Goal: Transaction & Acquisition: Purchase product/service

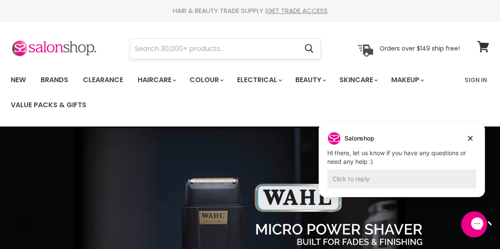
click at [224, 48] on input "Search" at bounding box center [213, 49] width 167 height 20
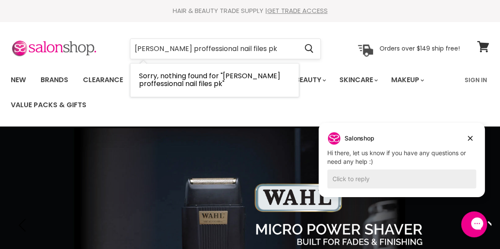
click at [168, 48] on input "[PERSON_NAME] proffessional nail files pk" at bounding box center [213, 49] width 167 height 20
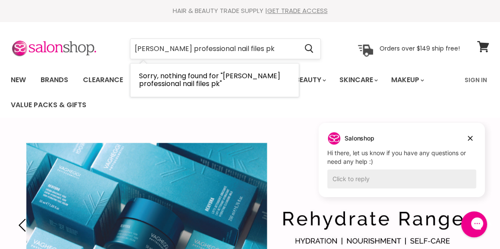
click at [152, 48] on input "[PERSON_NAME] professional nail files pk" at bounding box center [213, 49] width 167 height 20
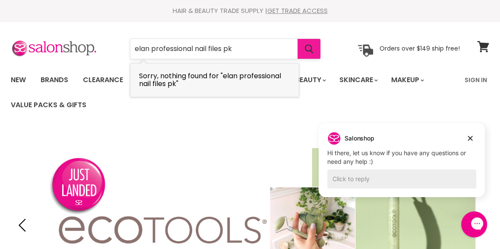
type input "elan professional nail files pk"
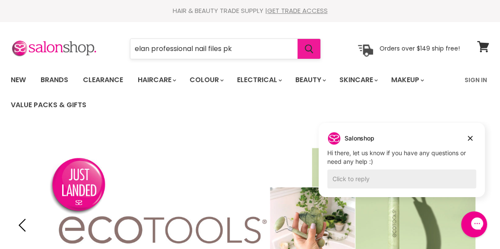
click at [309, 48] on icon "Search" at bounding box center [309, 48] width 9 height 9
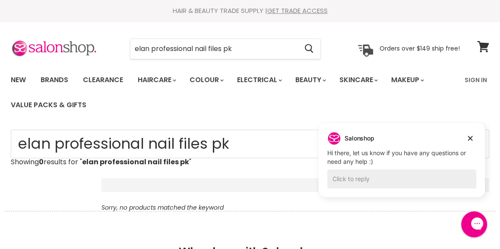
drag, startPoint x: 243, startPoint y: 49, endPoint x: 124, endPoint y: 44, distance: 118.9
click at [124, 44] on div "elan professional nail files pk Cancel" at bounding box center [225, 49] width 235 height 20
type input "nail"
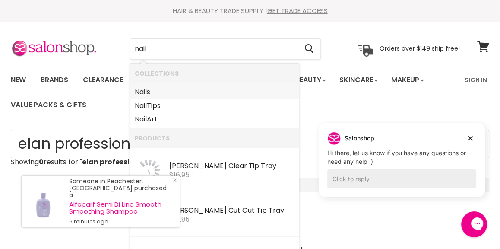
click at [143, 92] on b "Nail" at bounding box center [141, 92] width 12 height 10
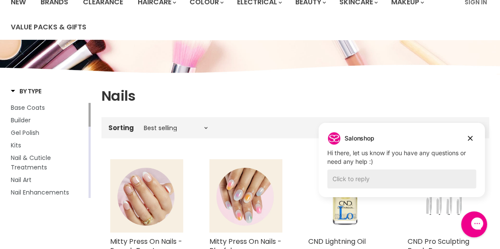
scroll to position [86, 0]
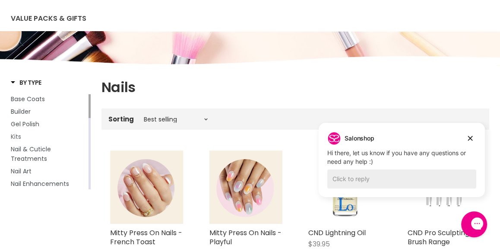
click at [25, 138] on link "Kits" at bounding box center [49, 137] width 76 height 10
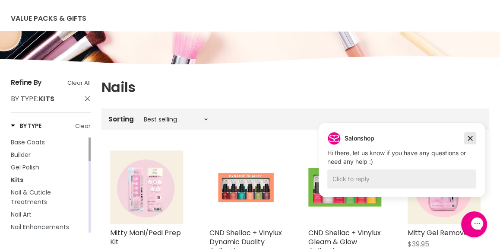
click at [472, 139] on icon "Dismiss campaign" at bounding box center [470, 138] width 9 height 10
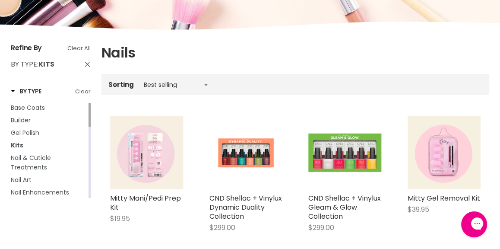
scroll to position [138, 0]
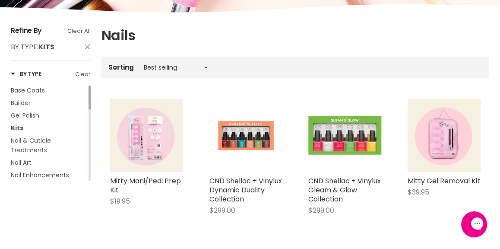
click at [29, 143] on span "Nail & Cuticle Treatments" at bounding box center [31, 145] width 40 height 18
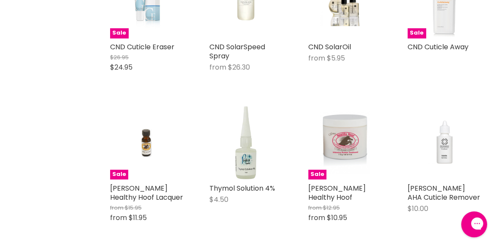
scroll to position [1290, 0]
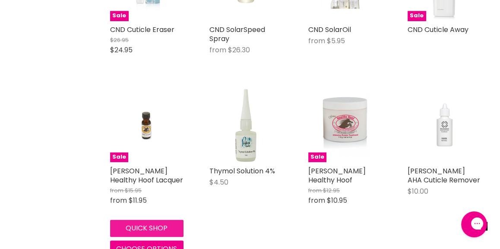
click at [149, 219] on button "Quick shop" at bounding box center [146, 227] width 73 height 17
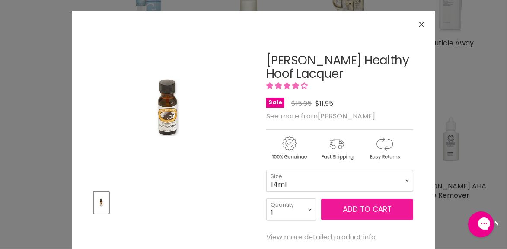
click at [338, 205] on button "Add to cart" at bounding box center [367, 210] width 92 height 22
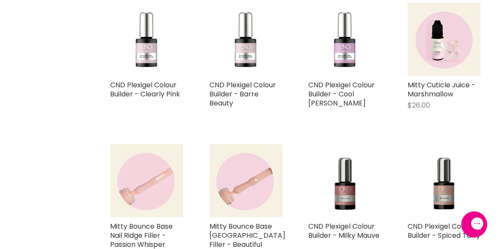
scroll to position [353, 0]
